Goal: Information Seeking & Learning: Learn about a topic

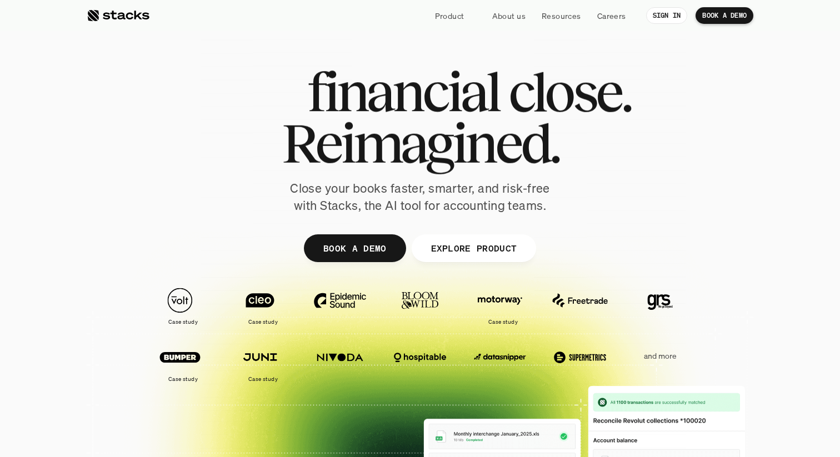
drag, startPoint x: 279, startPoint y: 99, endPoint x: 398, endPoint y: 103, distance: 119.0
click at [399, 103] on h1 "The financial close." at bounding box center [419, 92] width 421 height 50
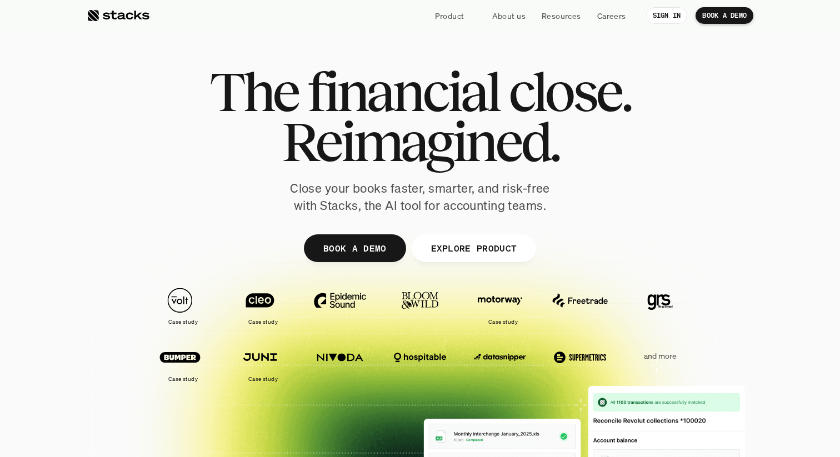
click at [612, 115] on span "close." at bounding box center [569, 92] width 122 height 50
click at [656, 358] on p "and more" at bounding box center [660, 356] width 69 height 9
drag, startPoint x: 684, startPoint y: 361, endPoint x: 174, endPoint y: 319, distance: 511.7
click at [174, 319] on div "Case study Case study Case study Case study Case study and more" at bounding box center [420, 335] width 622 height 106
click at [134, 198] on div "The financial close. Reimagined. Close your books faster, smarter, and risk-fre…" at bounding box center [420, 141] width 622 height 148
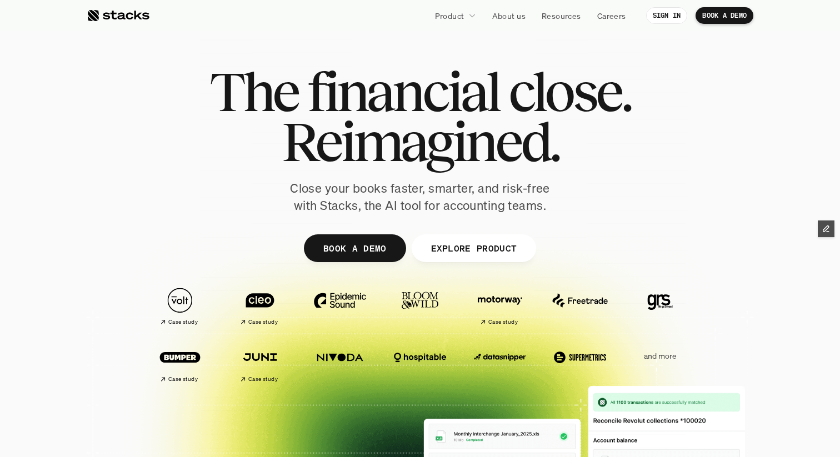
click at [341, 303] on img at bounding box center [340, 300] width 62 height 43
click at [501, 306] on img at bounding box center [500, 300] width 62 height 43
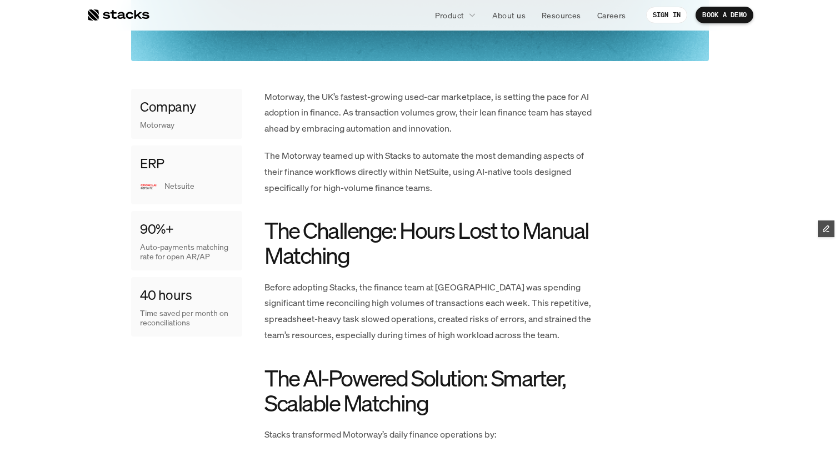
scroll to position [497, 0]
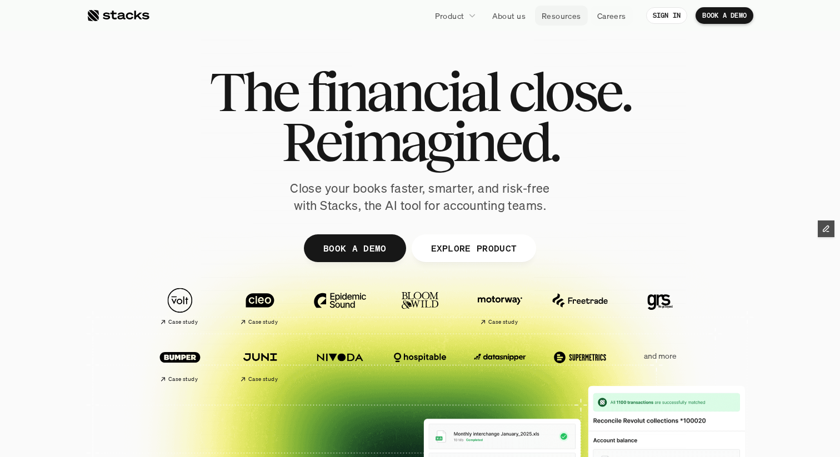
click at [548, 15] on p "Resources" at bounding box center [561, 16] width 39 height 12
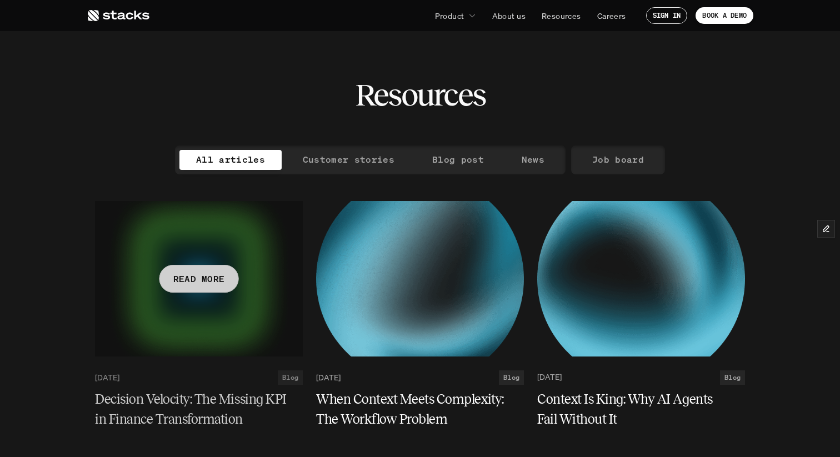
click at [207, 277] on p "READ MORE" at bounding box center [199, 279] width 52 height 16
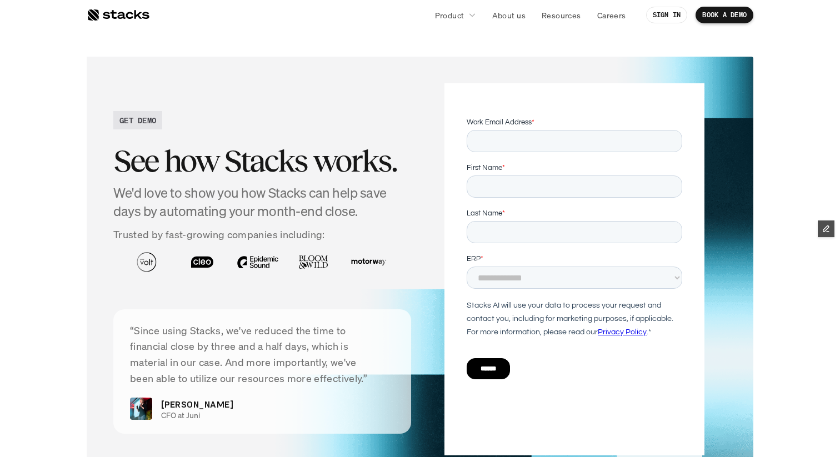
scroll to position [4214, 0]
